Goal: Navigation & Orientation: Understand site structure

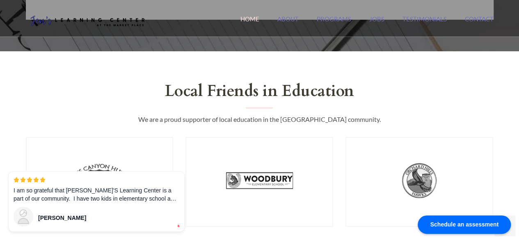
scroll to position [656, 0]
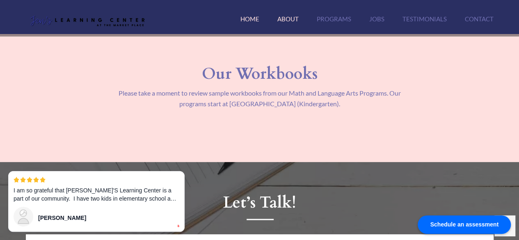
click at [292, 21] on link "About" at bounding box center [287, 24] width 21 height 18
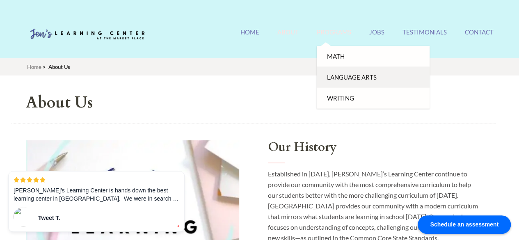
click at [347, 77] on link "Language Arts" at bounding box center [373, 77] width 113 height 21
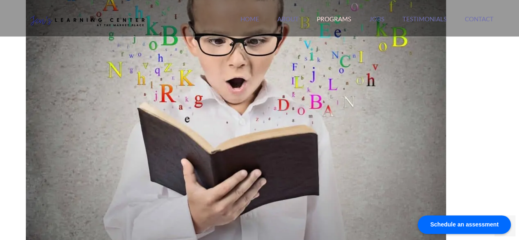
scroll to position [82, 0]
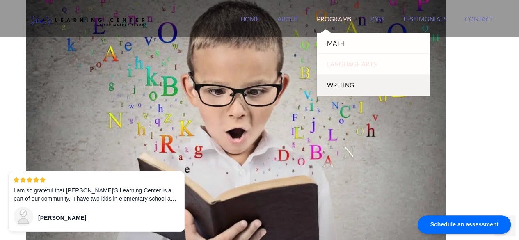
click at [340, 83] on link "Writing" at bounding box center [373, 85] width 113 height 21
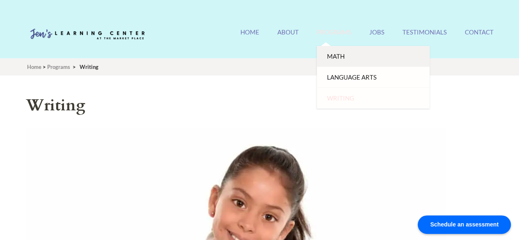
click at [336, 56] on link "Math" at bounding box center [373, 56] width 113 height 21
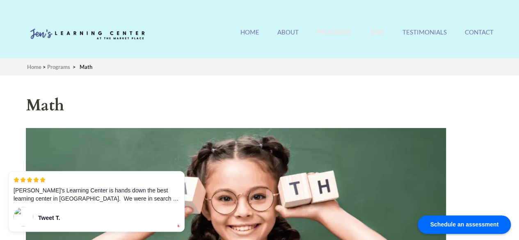
click at [375, 32] on link "Jobs" at bounding box center [376, 37] width 15 height 18
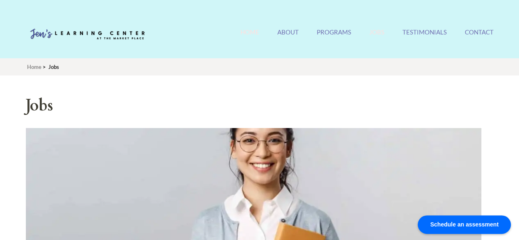
click at [246, 32] on link "Home" at bounding box center [249, 37] width 19 height 18
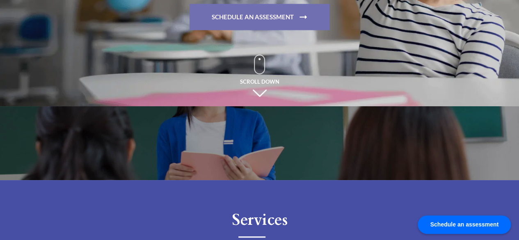
scroll to position [164, 0]
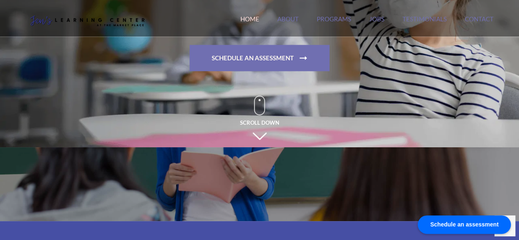
click at [260, 133] on span "Scroll Down" at bounding box center [259, 117] width 39 height 42
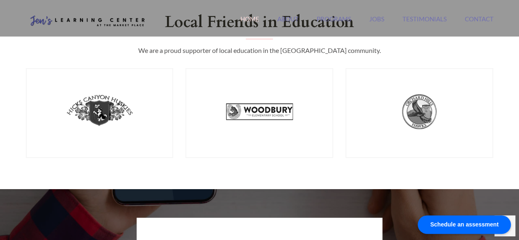
scroll to position [926, 0]
